Goal: Browse casually: Explore the website without a specific task or goal

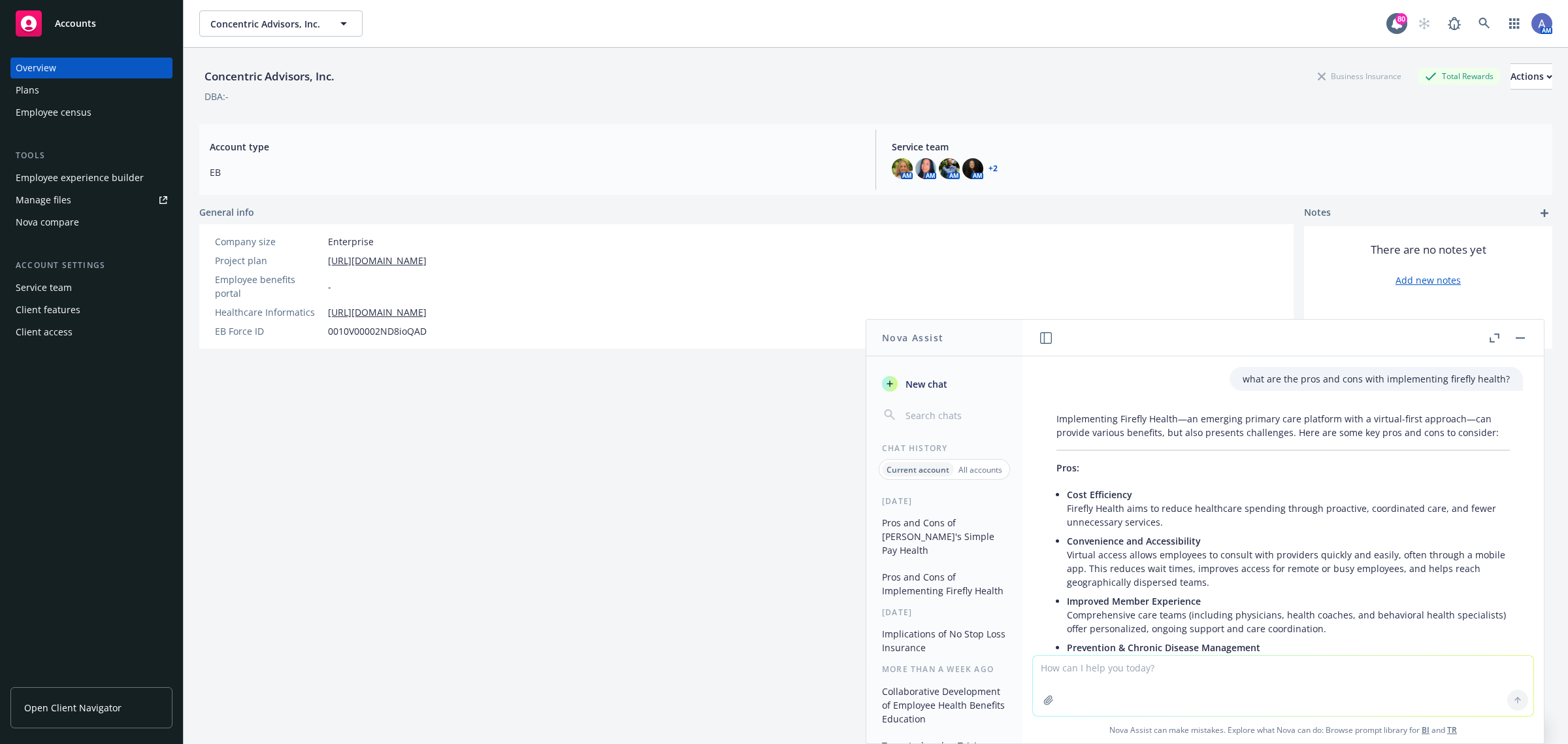
scroll to position [1550, 0]
